Goal: Navigation & Orientation: Find specific page/section

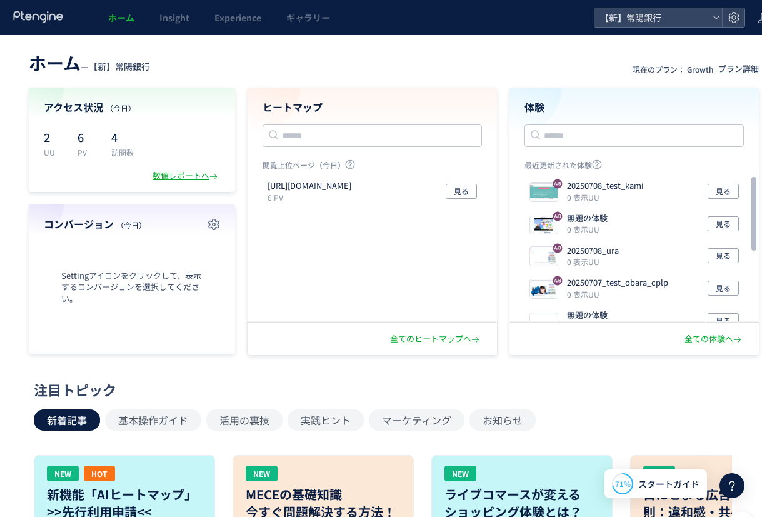
click at [556, 389] on div "注目トピック" at bounding box center [391, 389] width 714 height 19
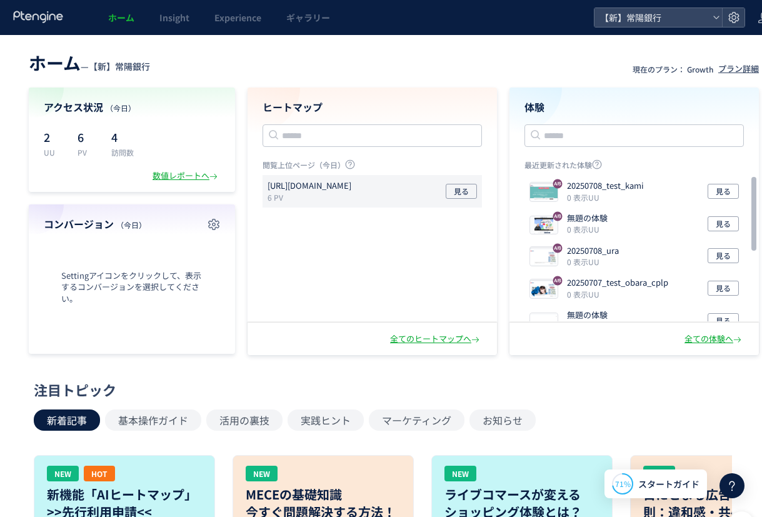
click at [324, 177] on div "[URL][DOMAIN_NAME] 6 PV 見る" at bounding box center [371, 191] width 219 height 32
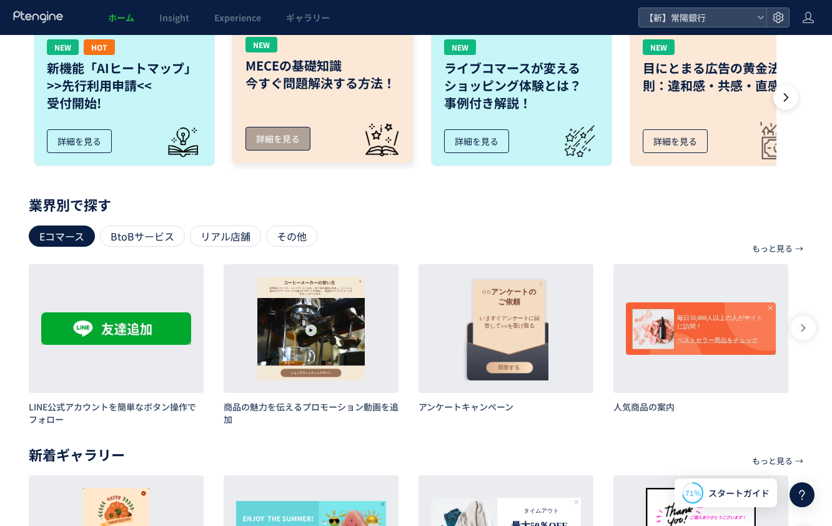
scroll to position [312, 0]
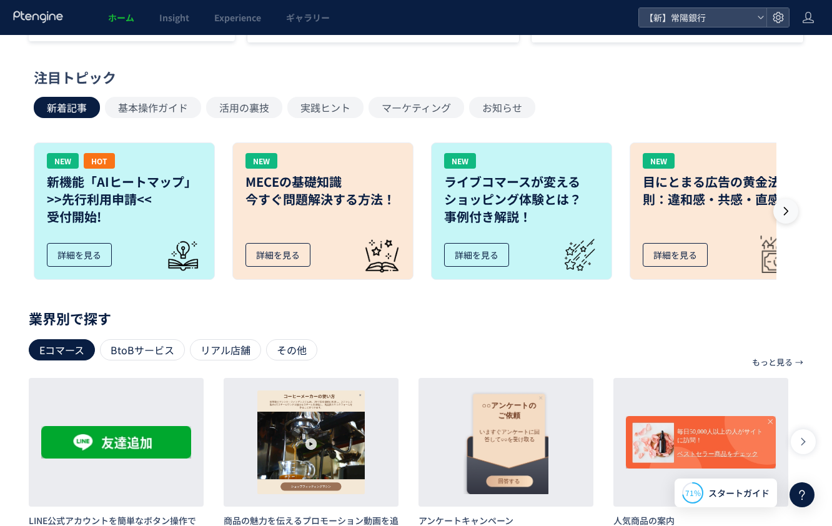
click at [786, 215] on icon at bounding box center [786, 211] width 12 height 12
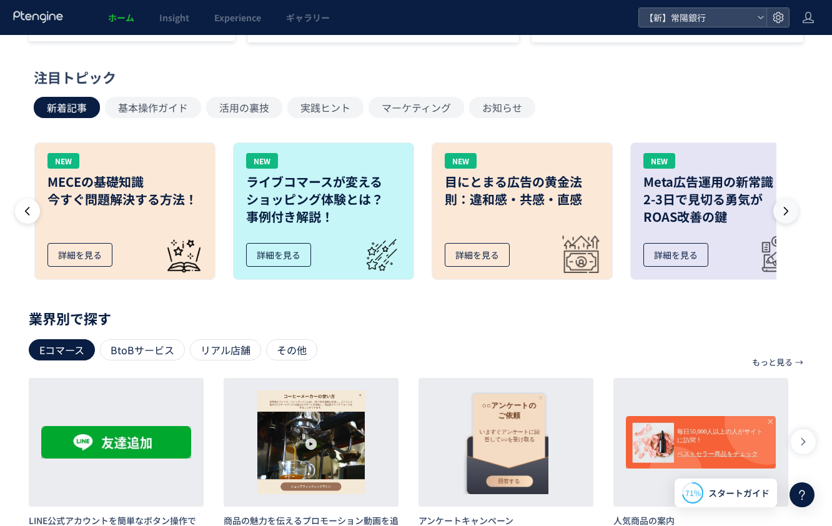
scroll to position [0, 199]
click at [786, 215] on icon at bounding box center [786, 211] width 12 height 12
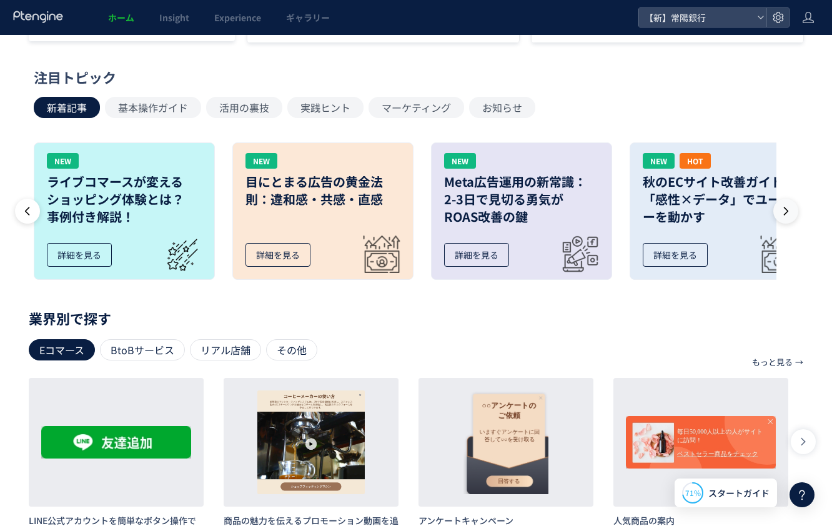
click at [786, 215] on icon at bounding box center [786, 211] width 12 height 12
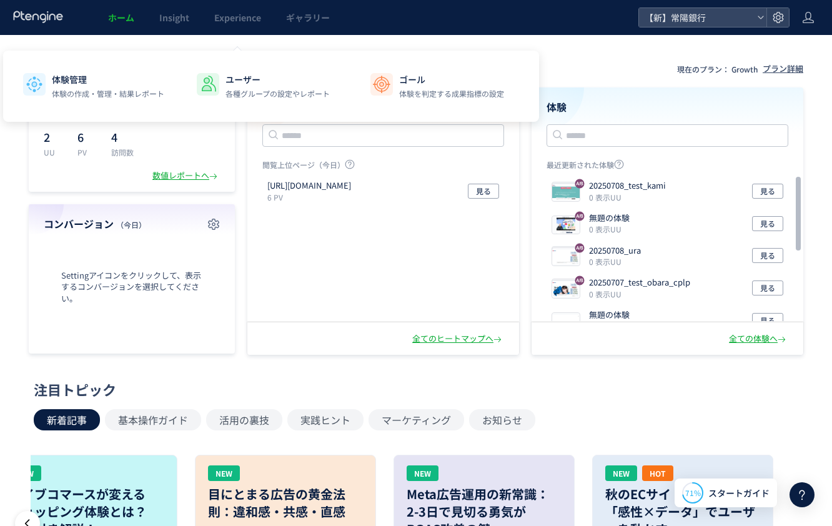
scroll to position [187, 0]
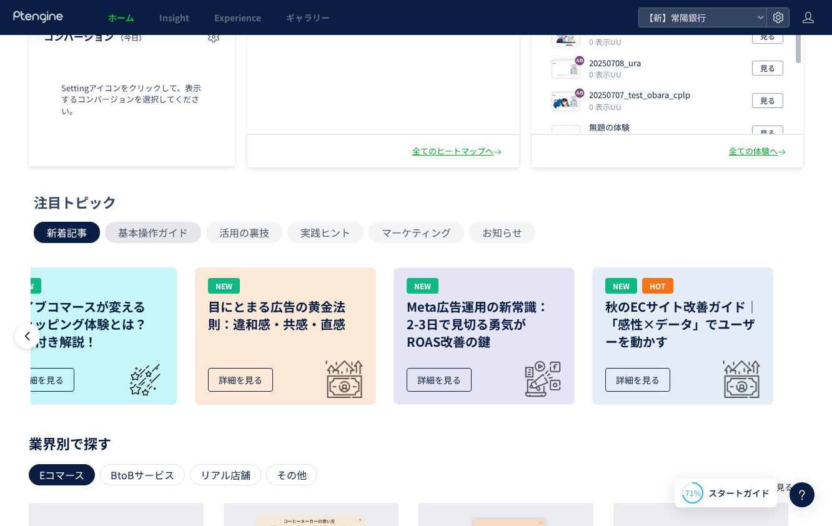
click at [171, 240] on button "基本操作ガイド" at bounding box center [153, 232] width 96 height 21
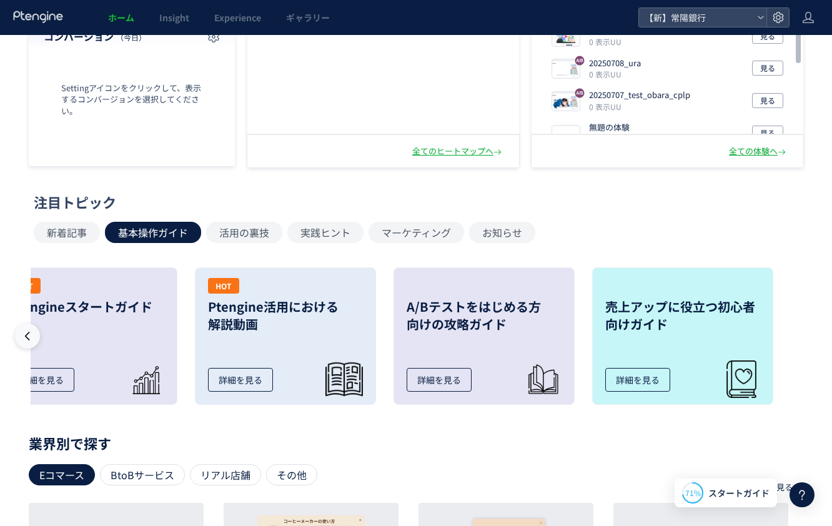
click at [31, 341] on icon at bounding box center [27, 336] width 12 height 12
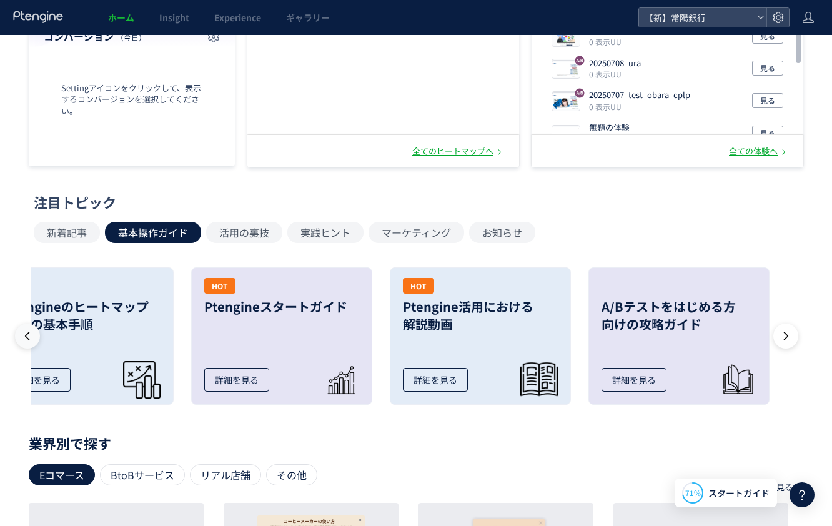
scroll to position [0, 236]
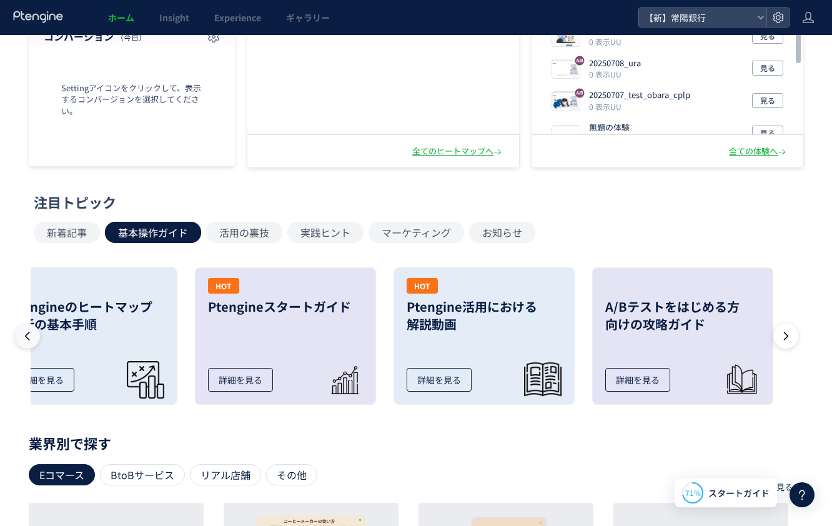
click at [31, 341] on icon at bounding box center [27, 336] width 12 height 12
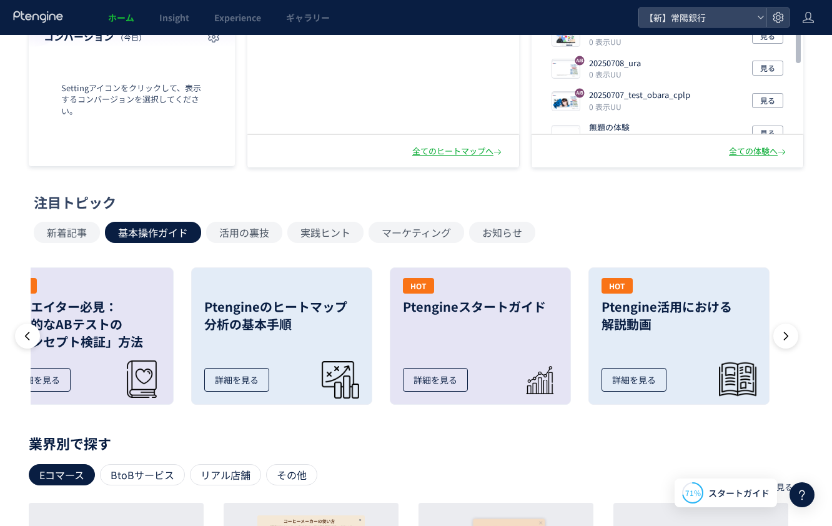
scroll to position [0, 37]
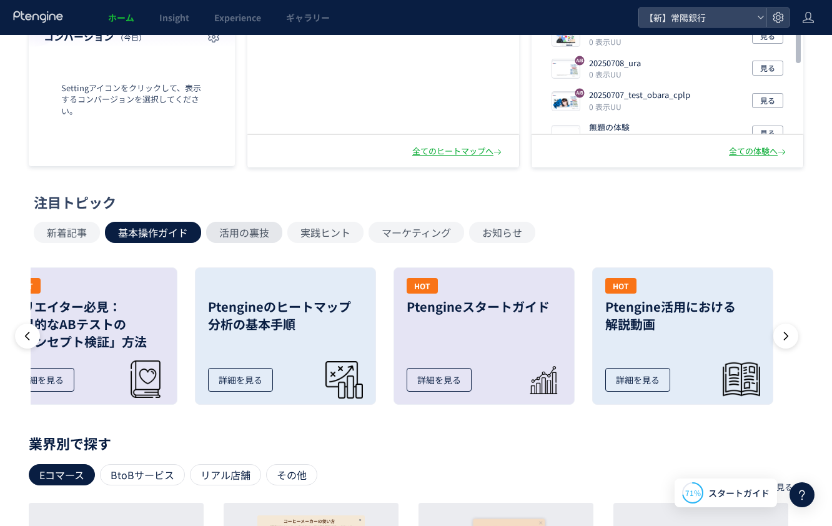
click at [227, 237] on button "活用の裏技" at bounding box center [244, 232] width 76 height 21
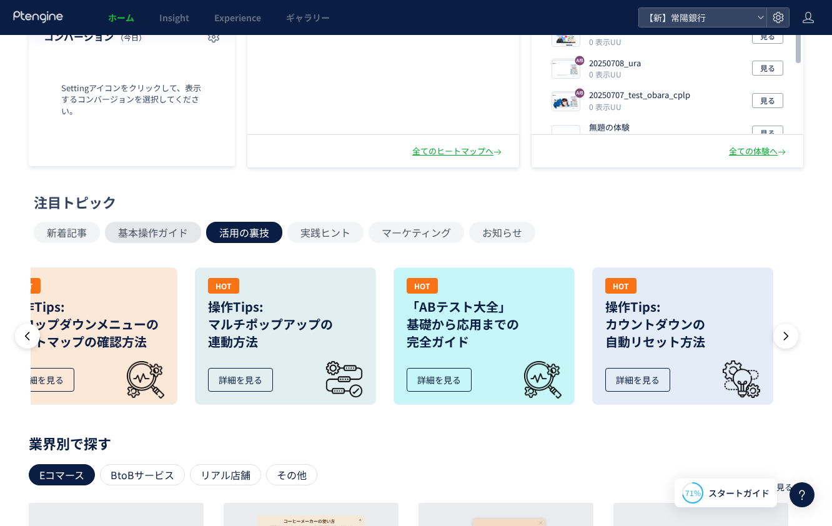
click at [176, 236] on button "基本操作ガイド" at bounding box center [153, 232] width 96 height 21
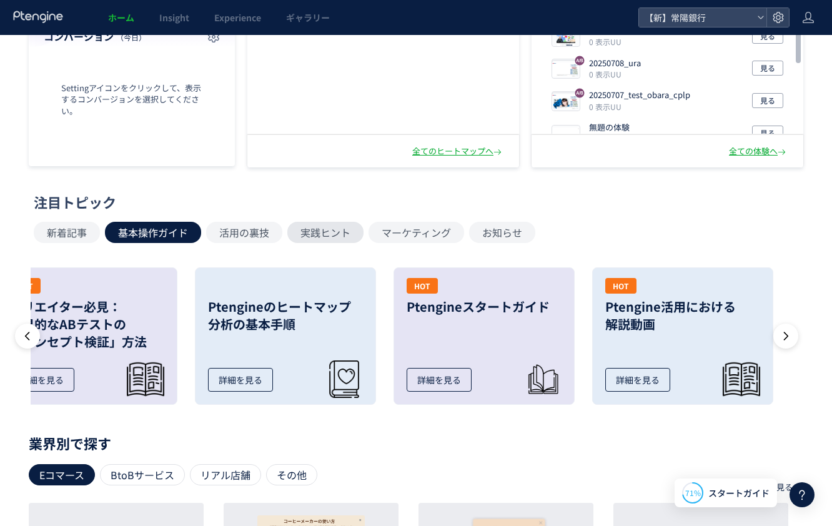
click at [329, 233] on button "実践ヒント" at bounding box center [325, 232] width 76 height 21
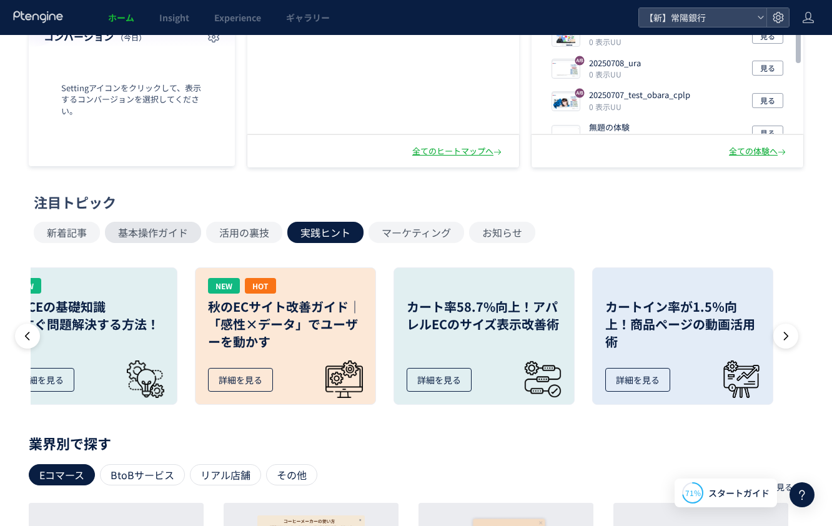
click at [166, 231] on button "基本操作ガイド" at bounding box center [153, 232] width 96 height 21
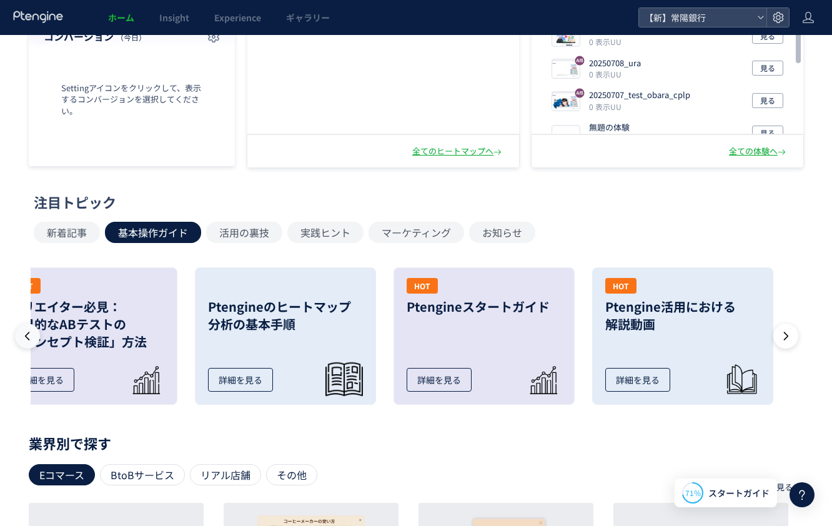
click at [28, 334] on icon at bounding box center [27, 336] width 12 height 12
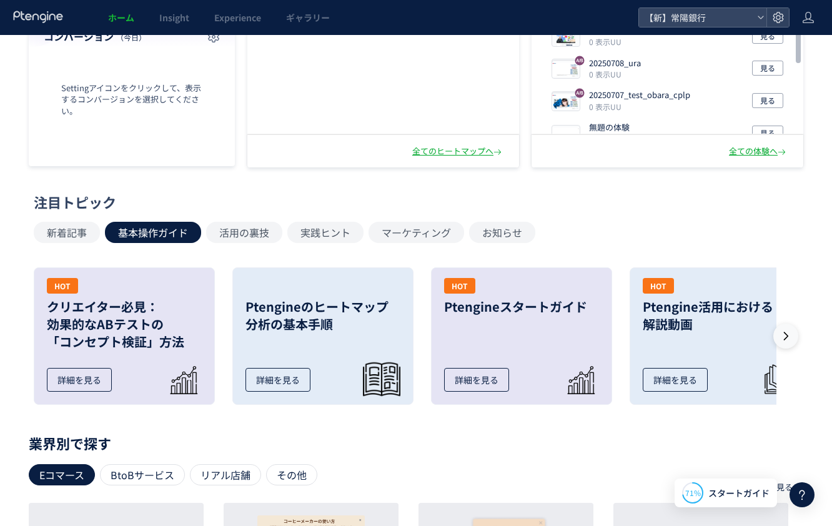
click at [792, 334] on button at bounding box center [786, 336] width 25 height 25
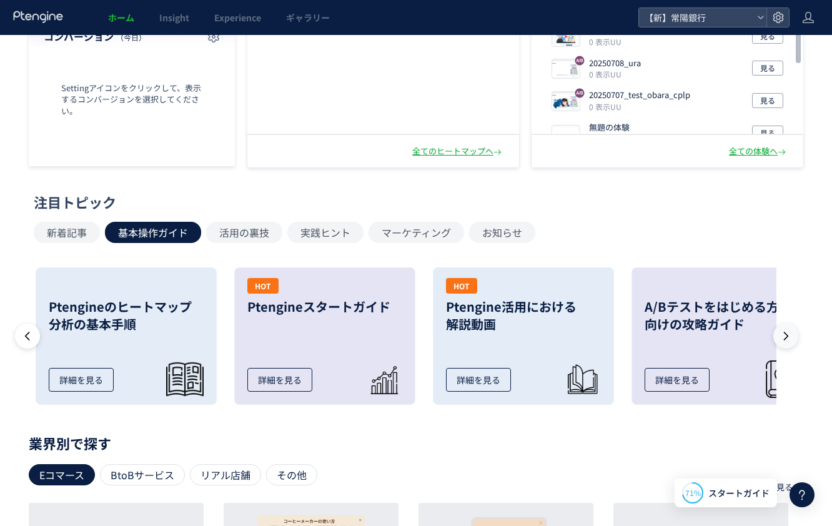
scroll to position [0, 199]
click at [792, 333] on icon at bounding box center [786, 336] width 12 height 12
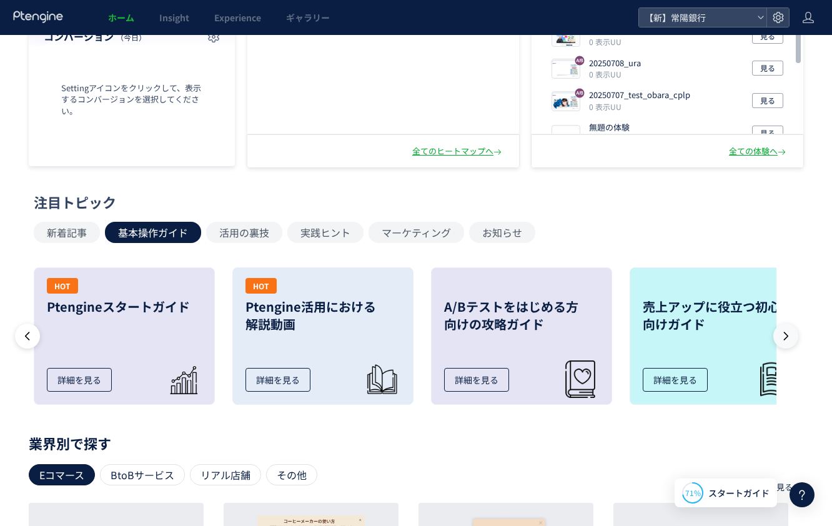
click at [792, 333] on icon at bounding box center [786, 336] width 12 height 12
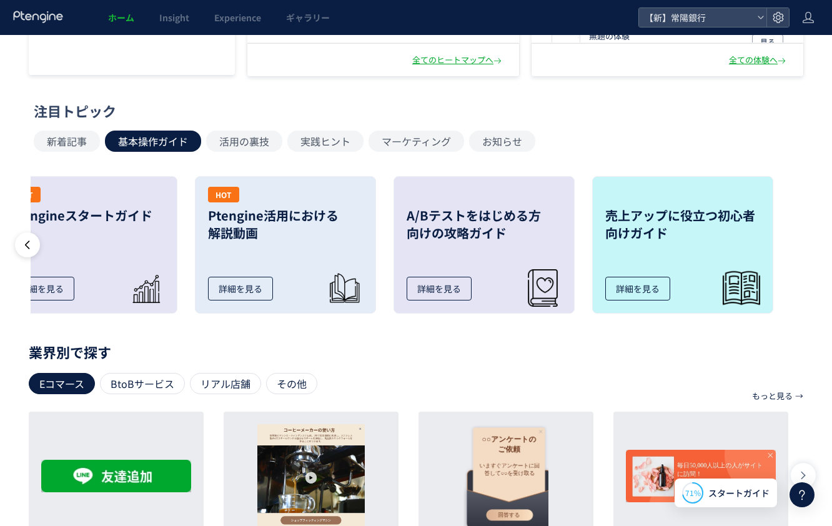
scroll to position [250, 0]
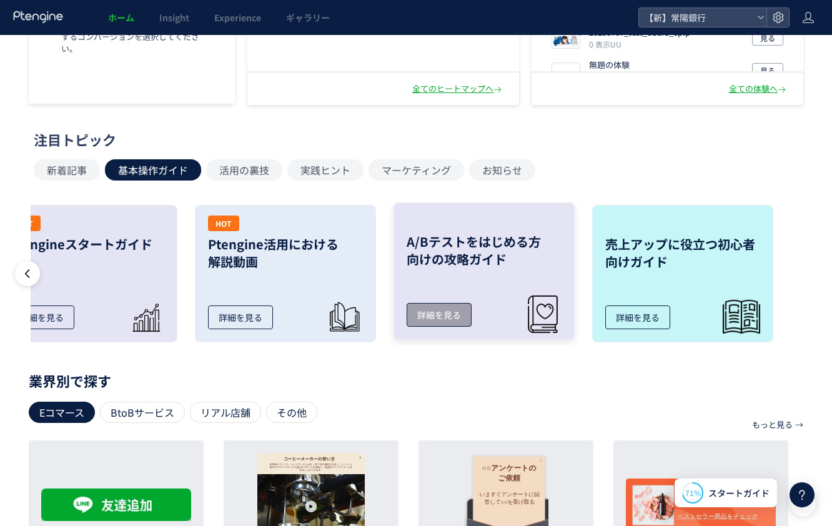
click at [459, 258] on h3 "A/Bテストをはじめる方 向けの攻略ガイド" at bounding box center [484, 250] width 155 height 35
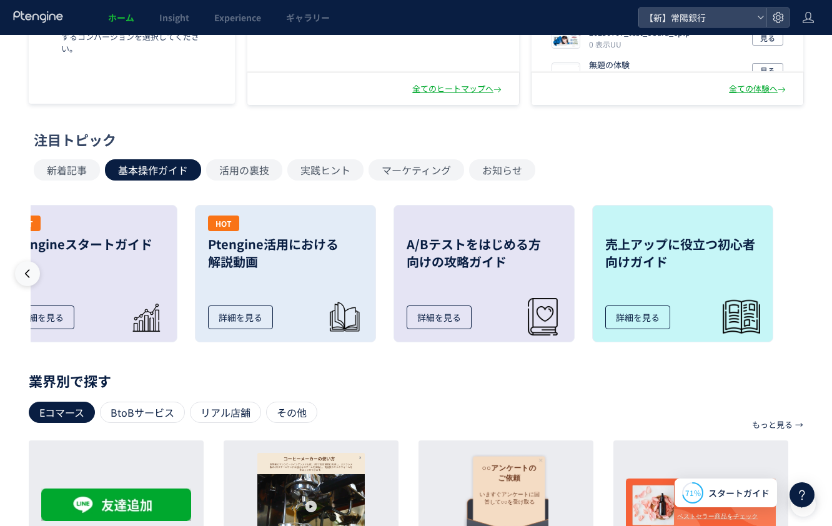
click at [32, 276] on icon at bounding box center [27, 273] width 12 height 12
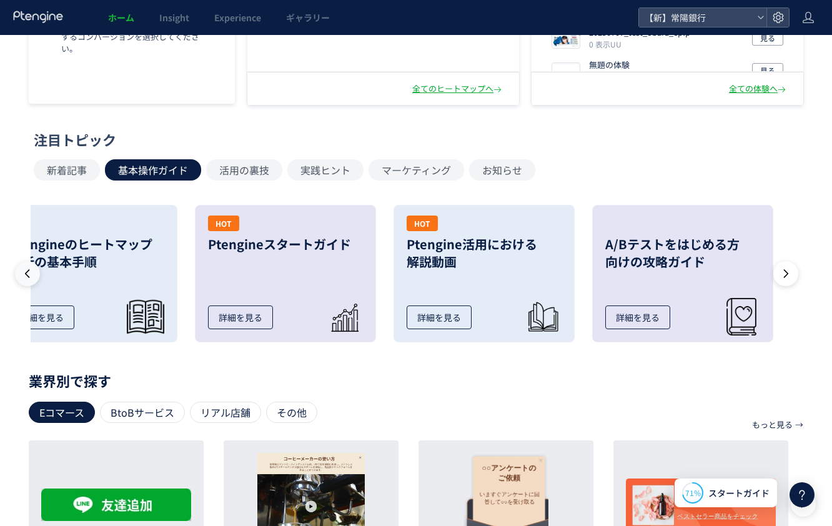
click at [29, 276] on icon at bounding box center [27, 273] width 12 height 12
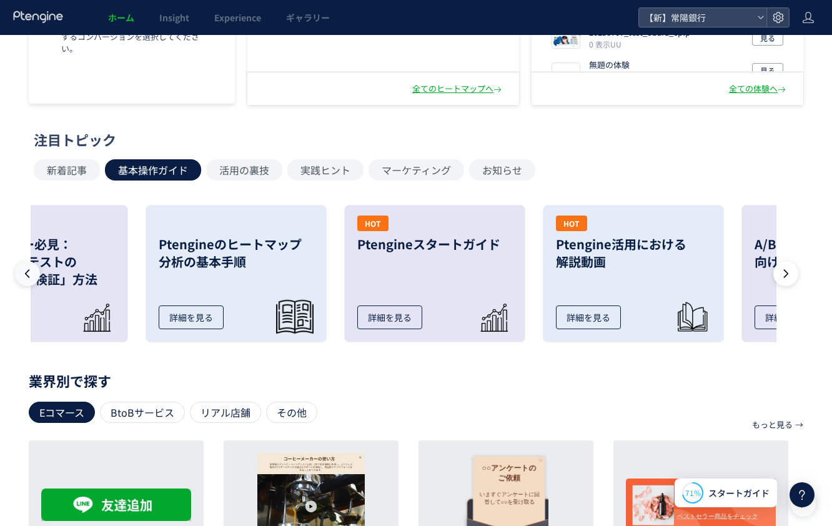
scroll to position [0, 37]
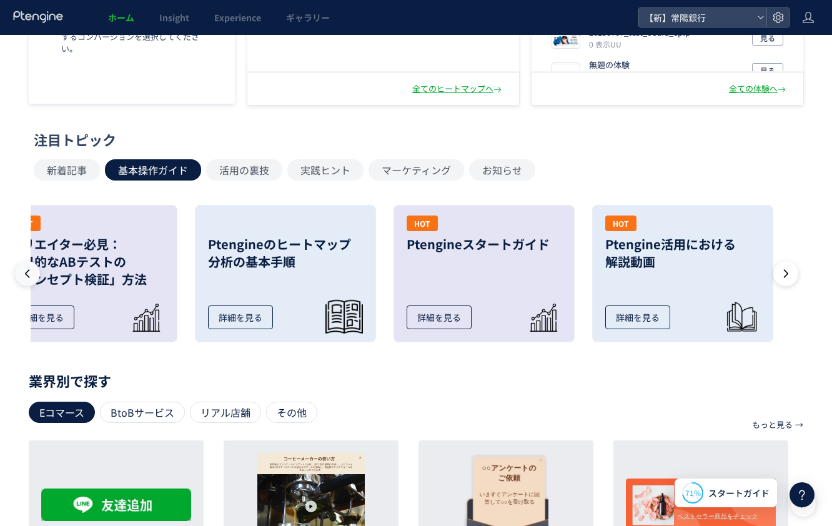
click at [29, 275] on icon at bounding box center [27, 273] width 12 height 12
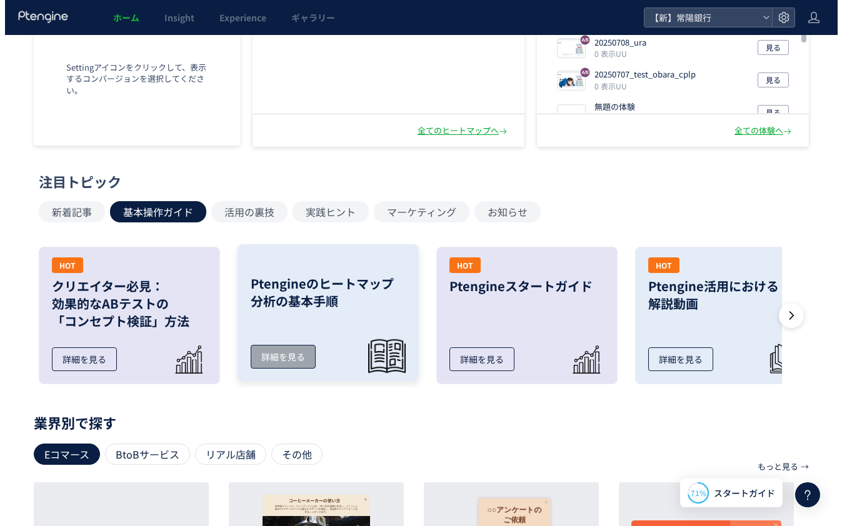
scroll to position [0, 0]
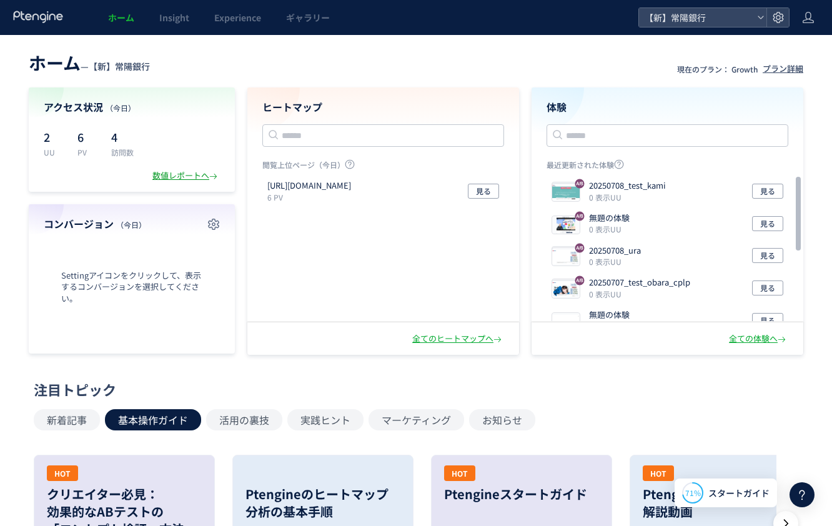
click at [205, 181] on div "数値レポートへ" at bounding box center [185, 176] width 67 height 12
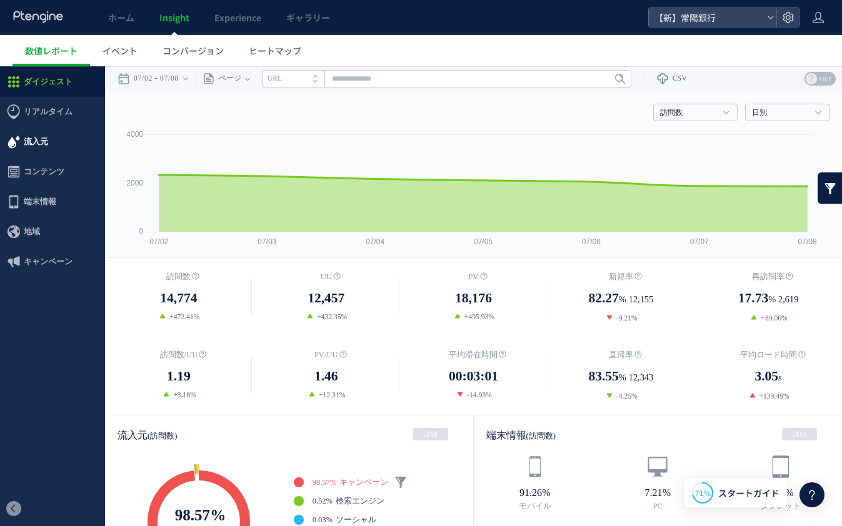
click at [57, 140] on span "流入元" at bounding box center [52, 142] width 105 height 30
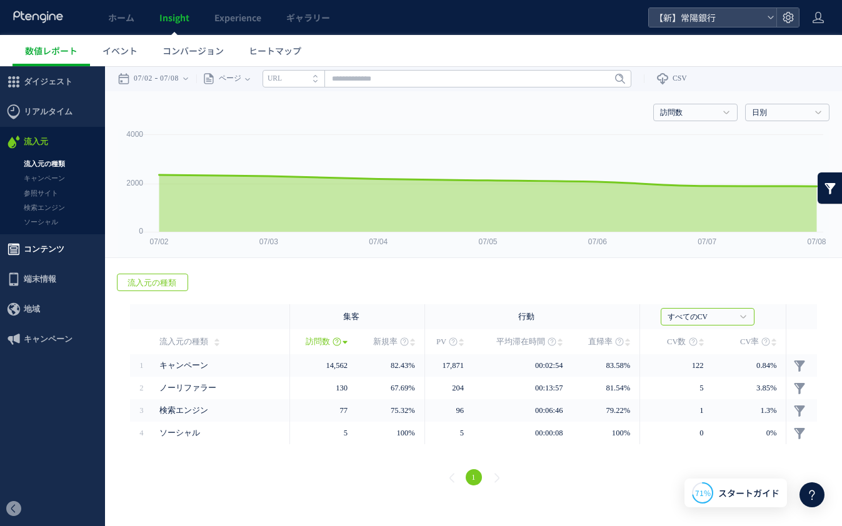
click at [46, 242] on span "コンテンツ" at bounding box center [44, 249] width 41 height 30
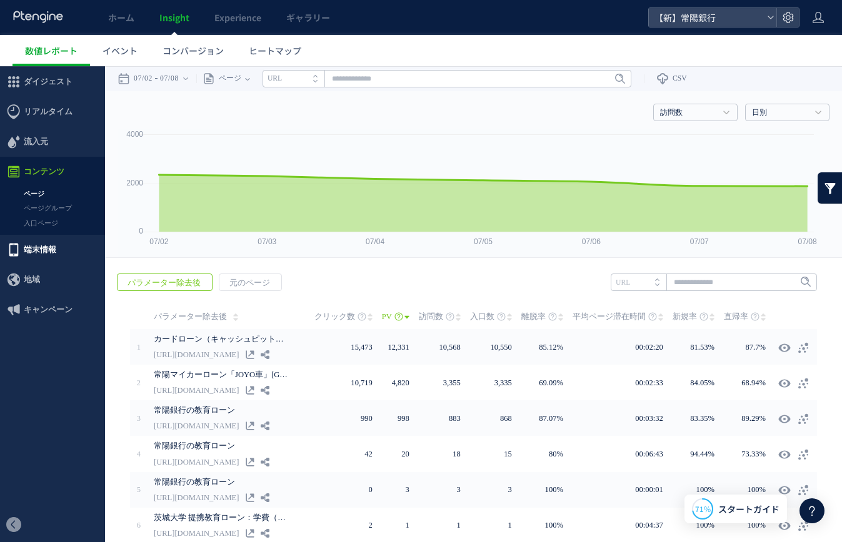
click at [56, 246] on span "端末情報" at bounding box center [52, 250] width 105 height 30
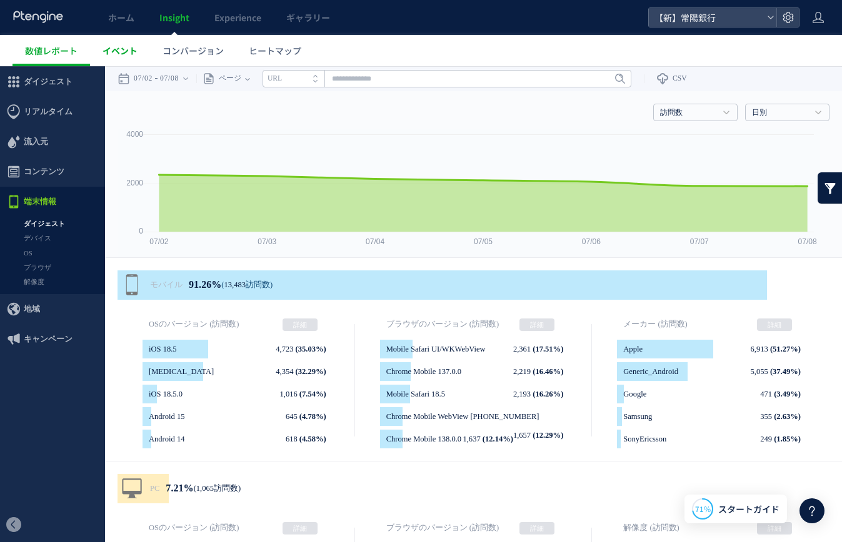
click at [114, 46] on span "イベント" at bounding box center [119, 50] width 35 height 12
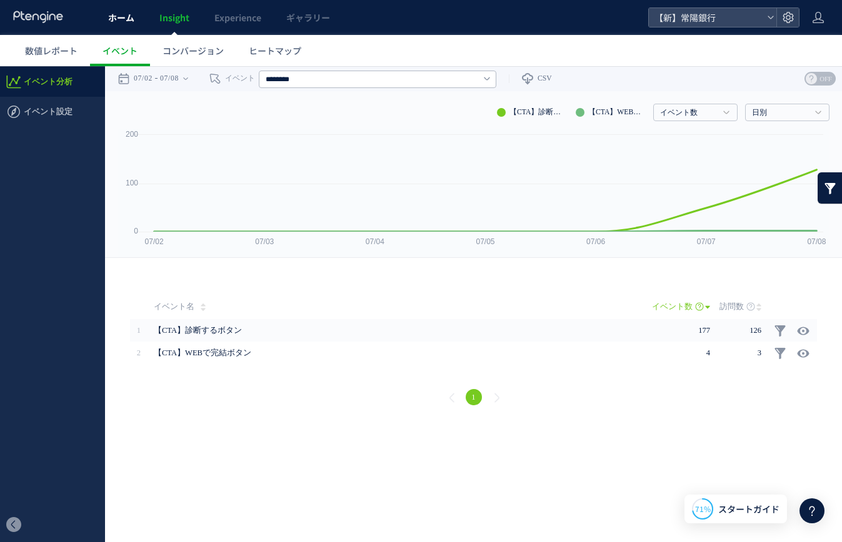
click at [119, 18] on span "ホーム" at bounding box center [121, 17] width 26 height 12
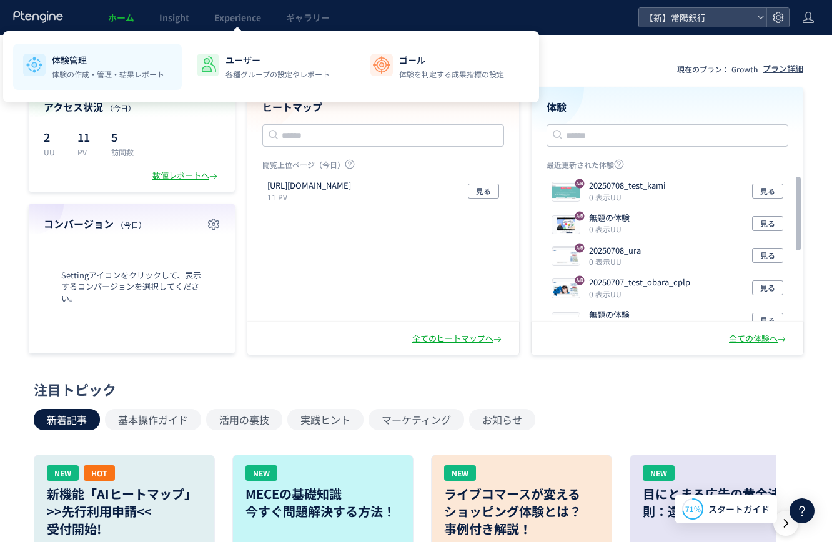
click at [143, 62] on p "体験管理" at bounding box center [108, 60] width 112 height 12
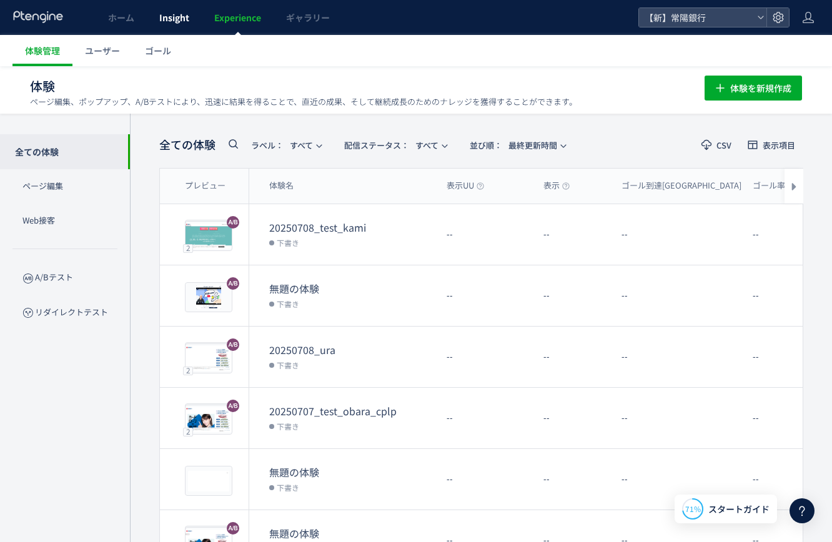
click at [189, 15] on link "Insight" at bounding box center [174, 17] width 55 height 35
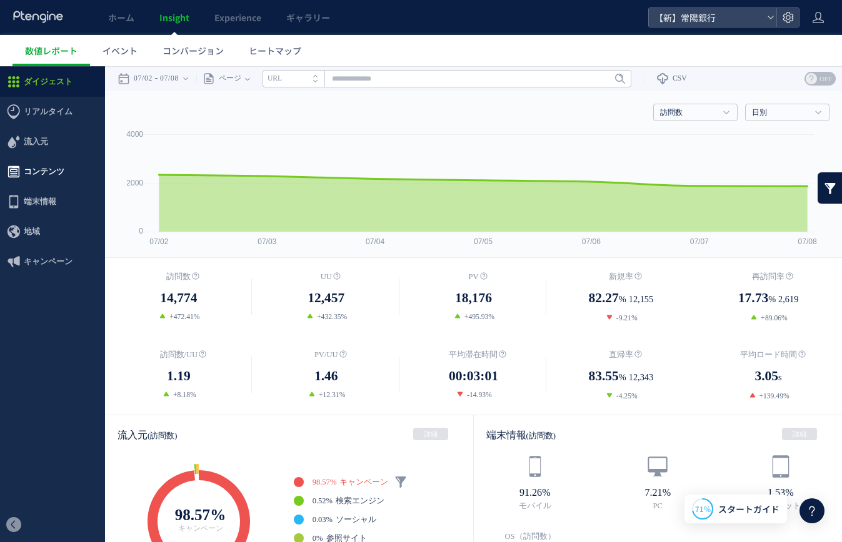
click at [68, 167] on span "コンテンツ" at bounding box center [52, 172] width 105 height 30
